Goal: Task Accomplishment & Management: Use online tool/utility

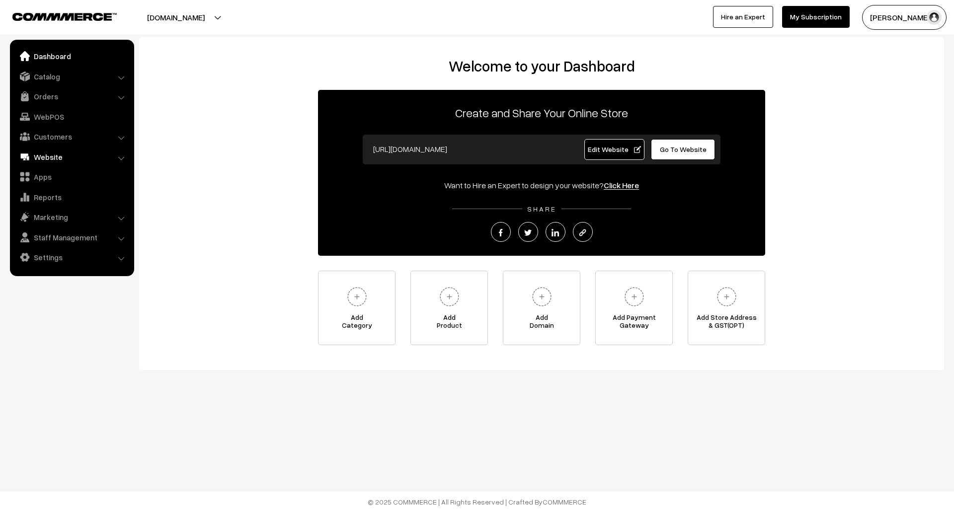
click at [45, 151] on link "Website" at bounding box center [71, 157] width 118 height 18
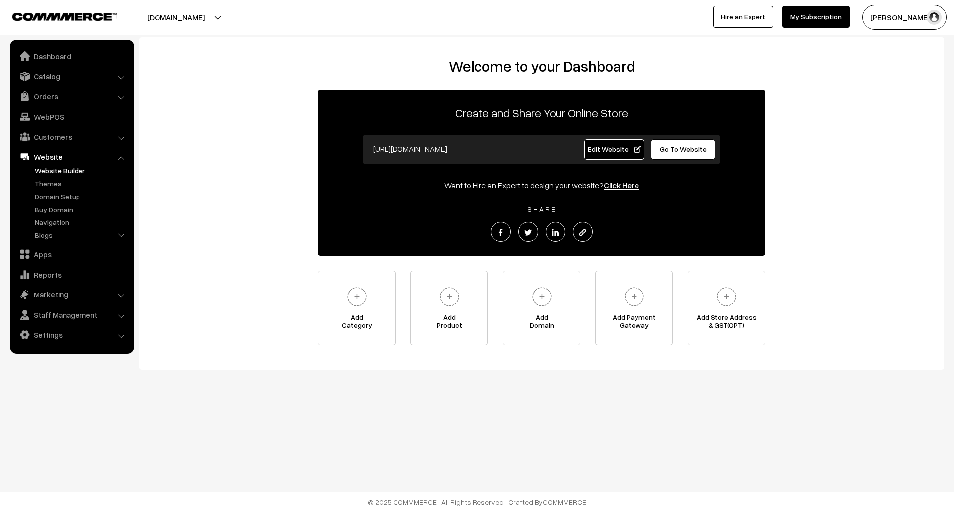
click at [57, 171] on link "Website Builder" at bounding box center [81, 170] width 98 height 10
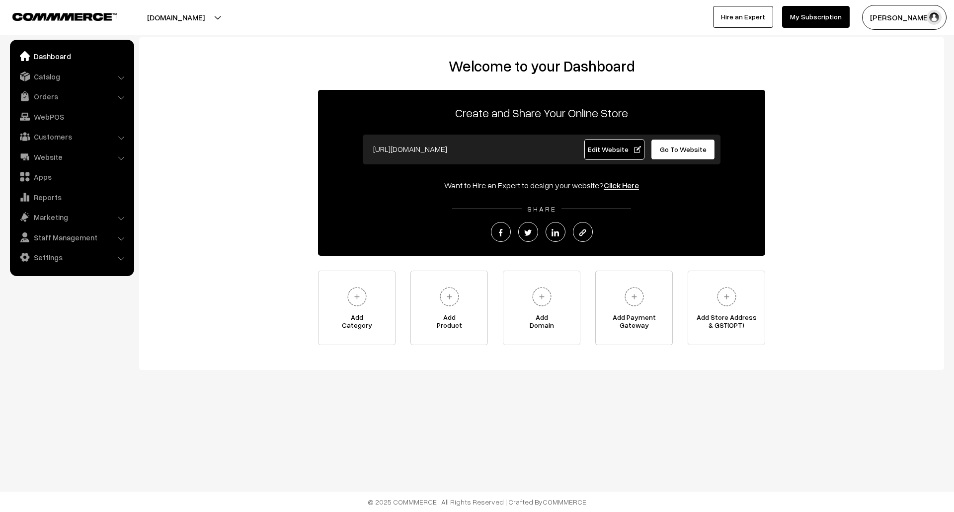
click at [898, 9] on button "[PERSON_NAME]" at bounding box center [904, 17] width 84 height 25
click at [893, 123] on link "Sign Out" at bounding box center [904, 114] width 84 height 22
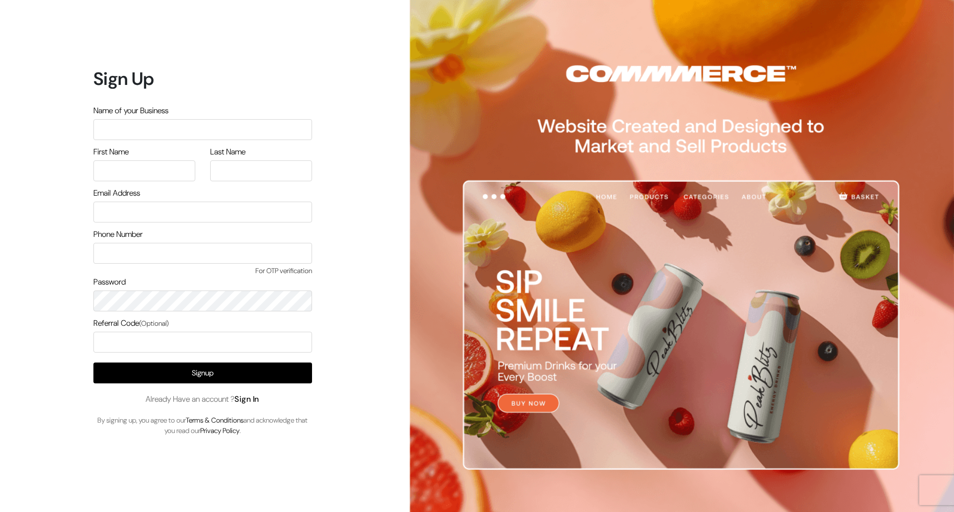
click at [255, 400] on link "Sign In" at bounding box center [246, 399] width 25 height 10
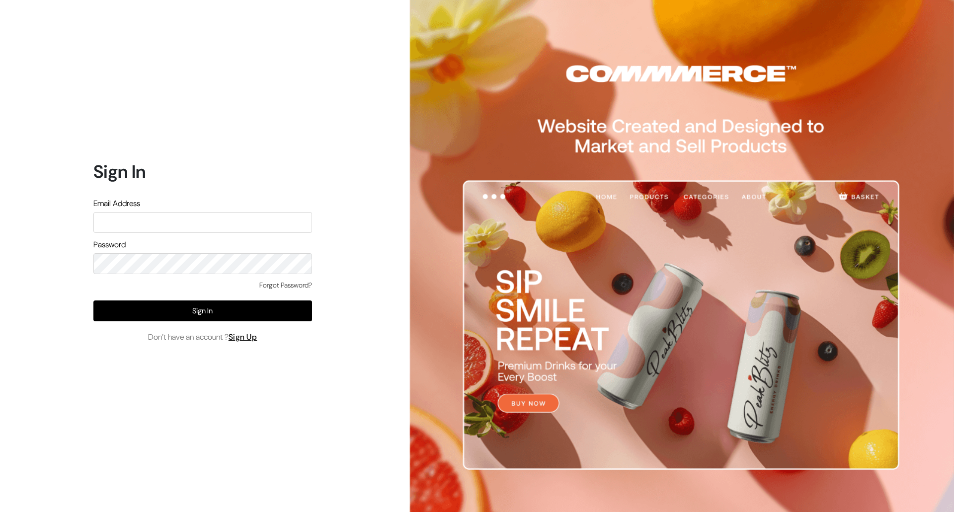
click at [195, 218] on input "text" at bounding box center [202, 222] width 219 height 21
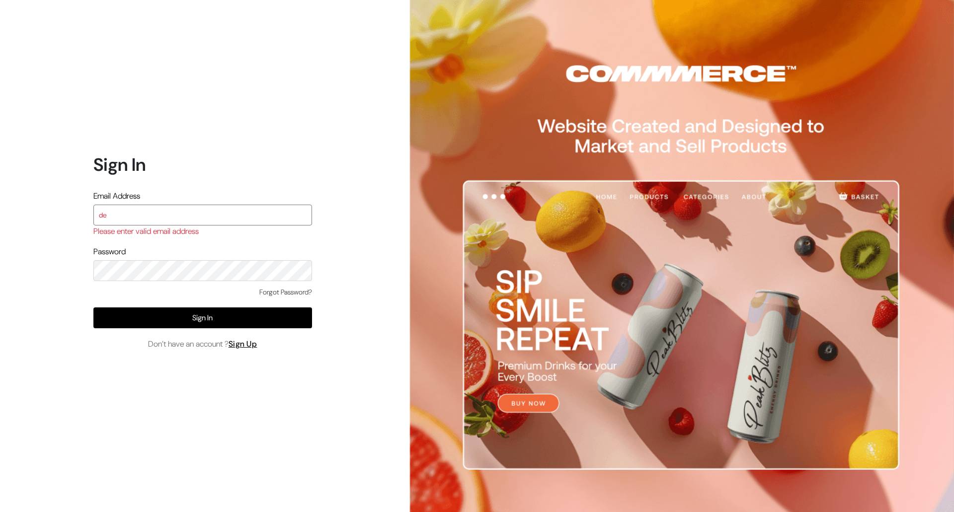
type input "demo@outdocart.in"
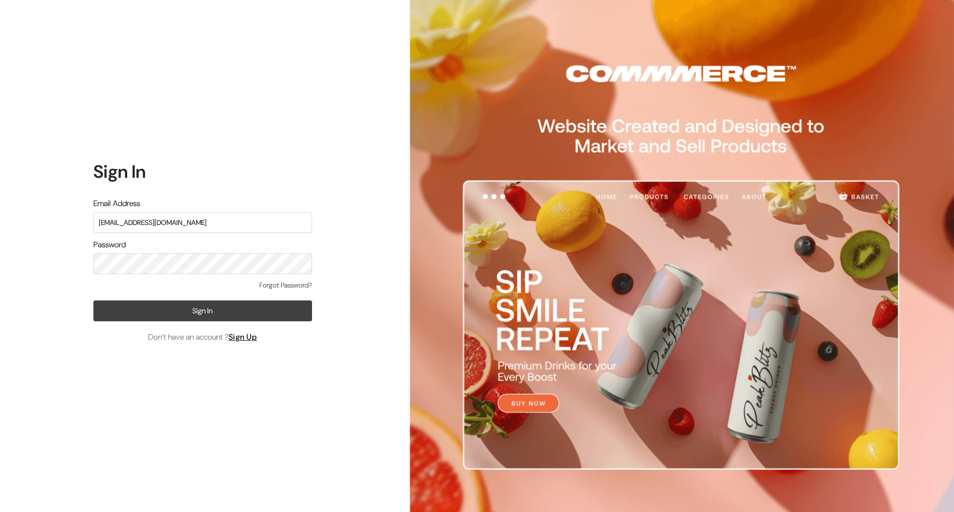
click at [210, 313] on button "Sign In" at bounding box center [202, 310] width 219 height 21
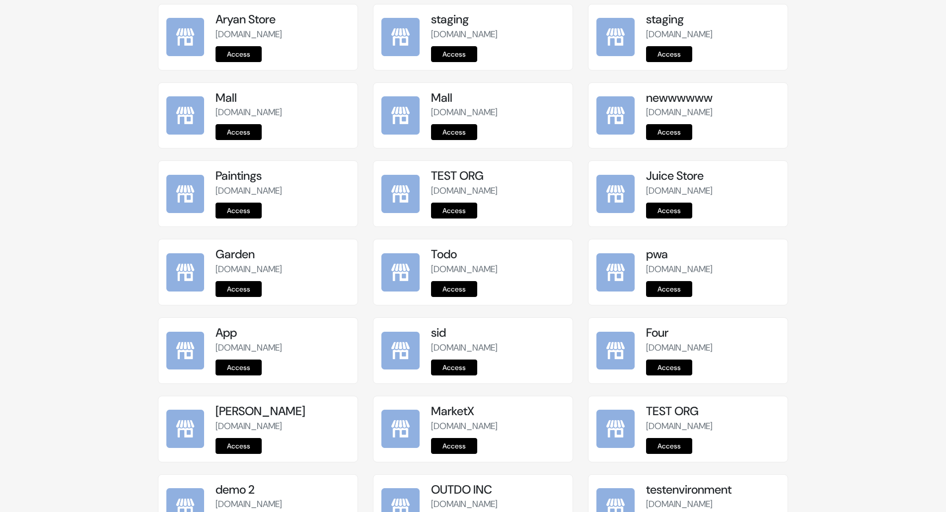
scroll to position [1116, 0]
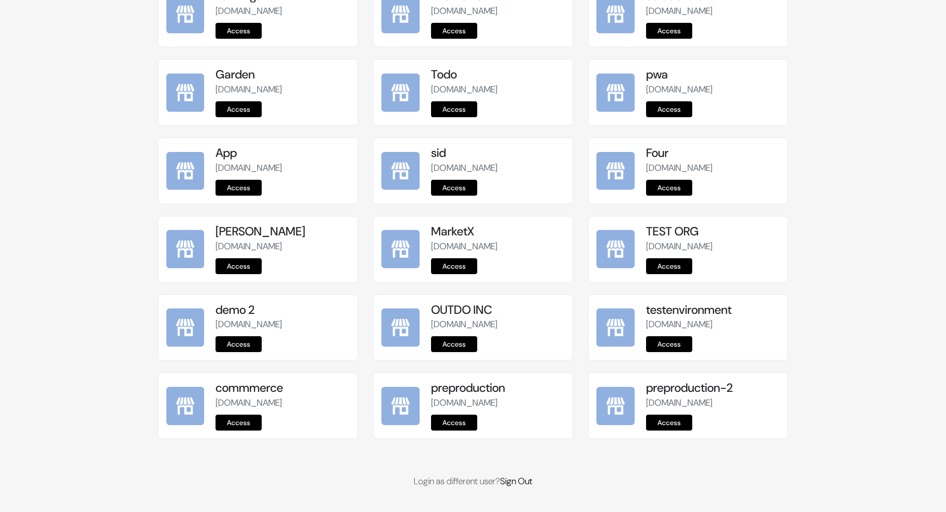
click at [462, 422] on link "Access" at bounding box center [454, 423] width 46 height 16
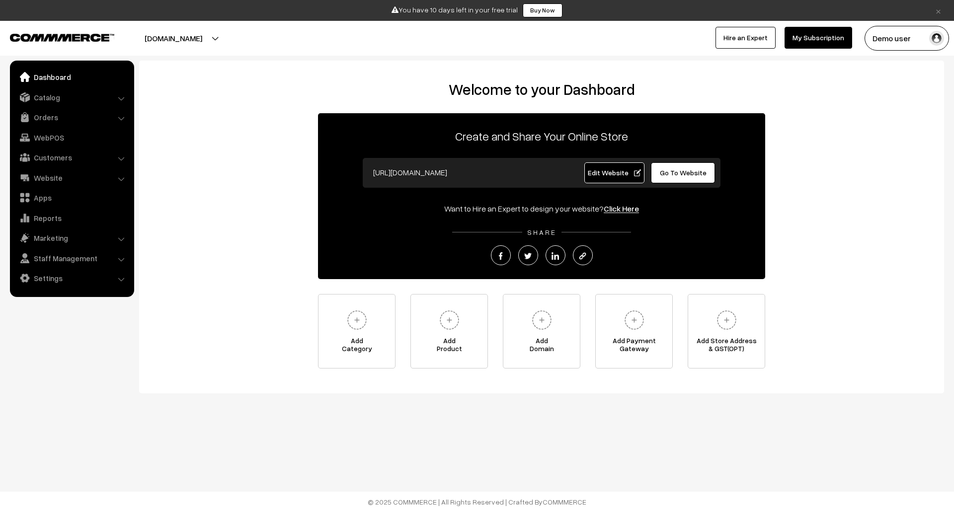
click at [619, 164] on link "Edit Website" at bounding box center [614, 172] width 61 height 21
